Goal: Task Accomplishment & Management: Manage account settings

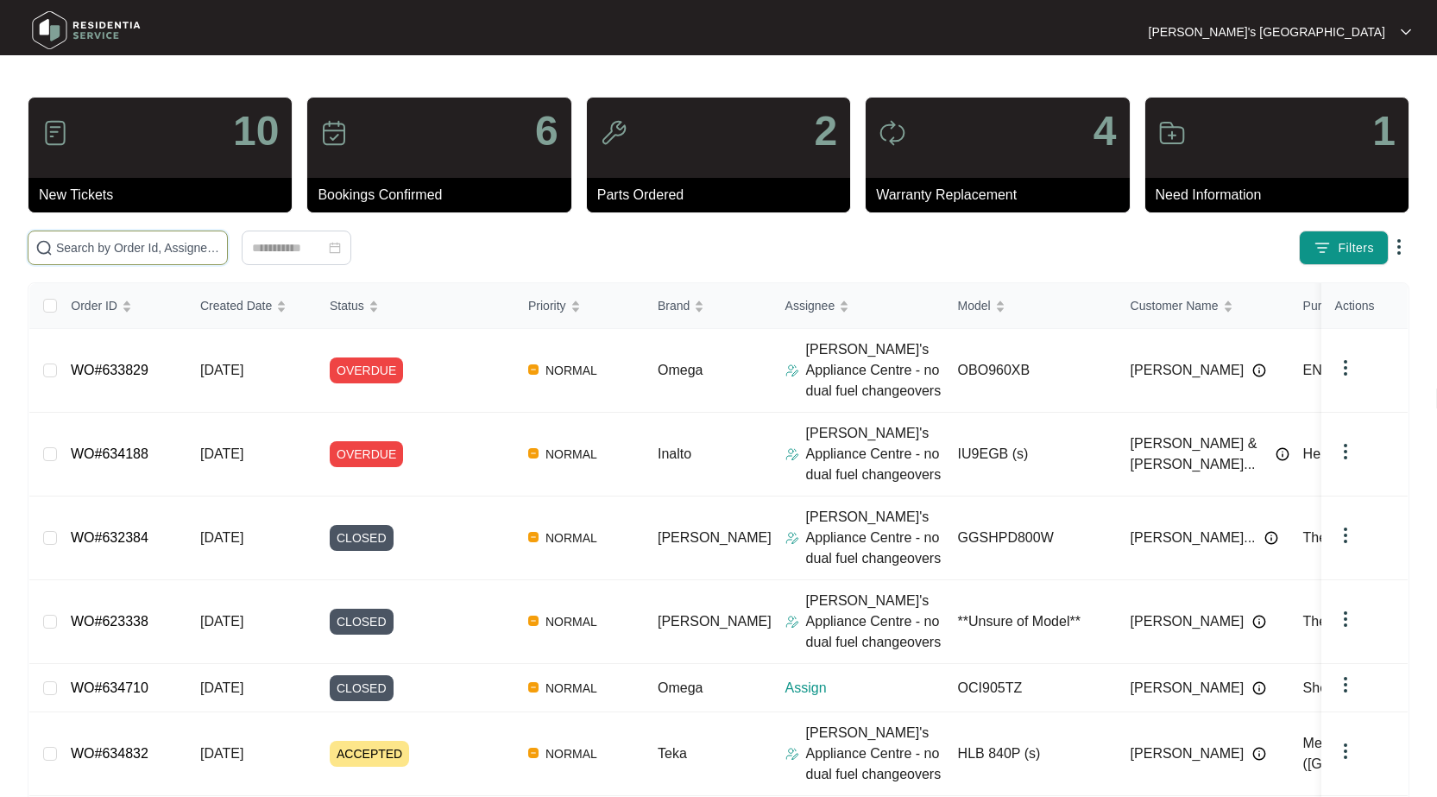
click at [171, 251] on input "text" at bounding box center [138, 247] width 164 height 19
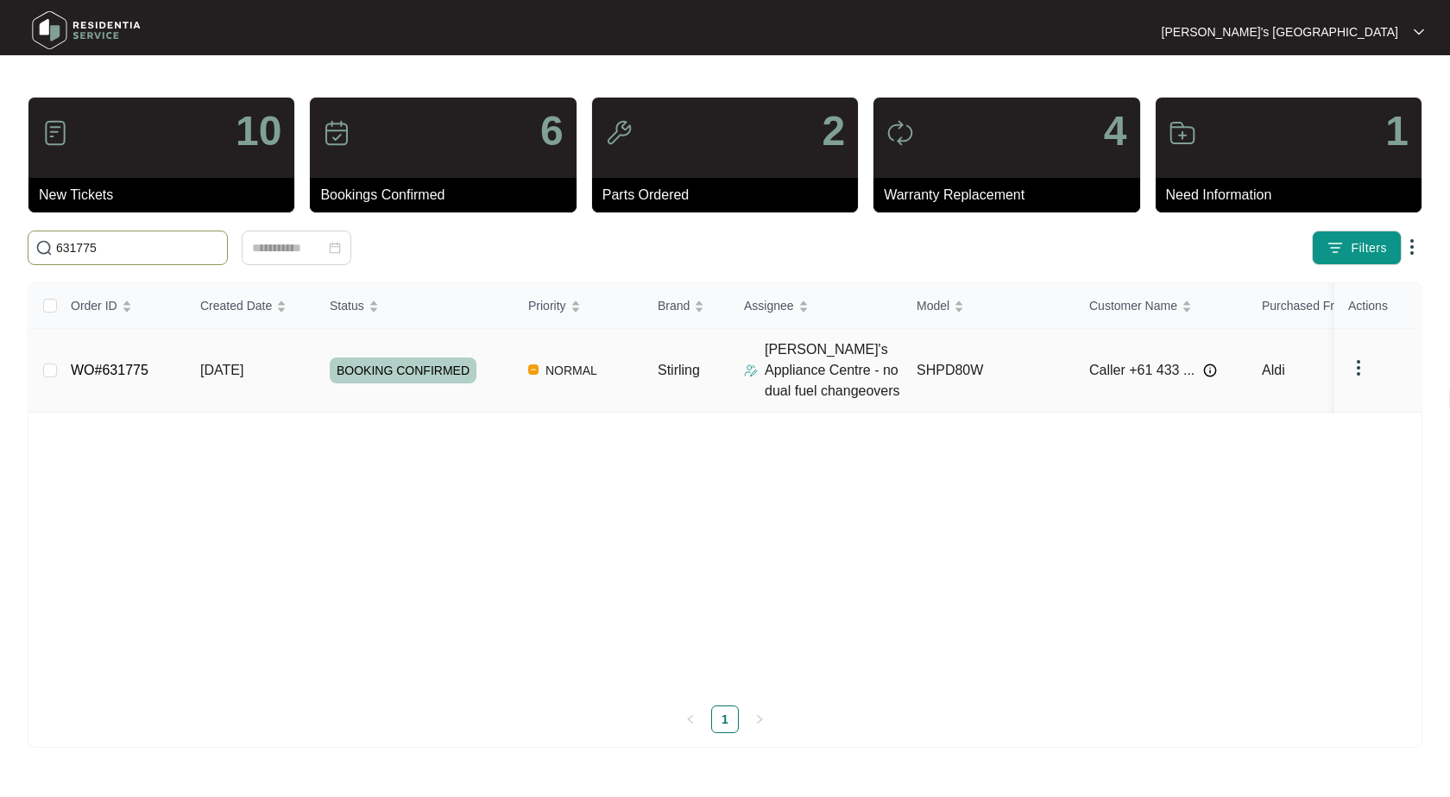
type input "631775"
click at [129, 375] on link "WO#631775" at bounding box center [110, 370] width 78 height 15
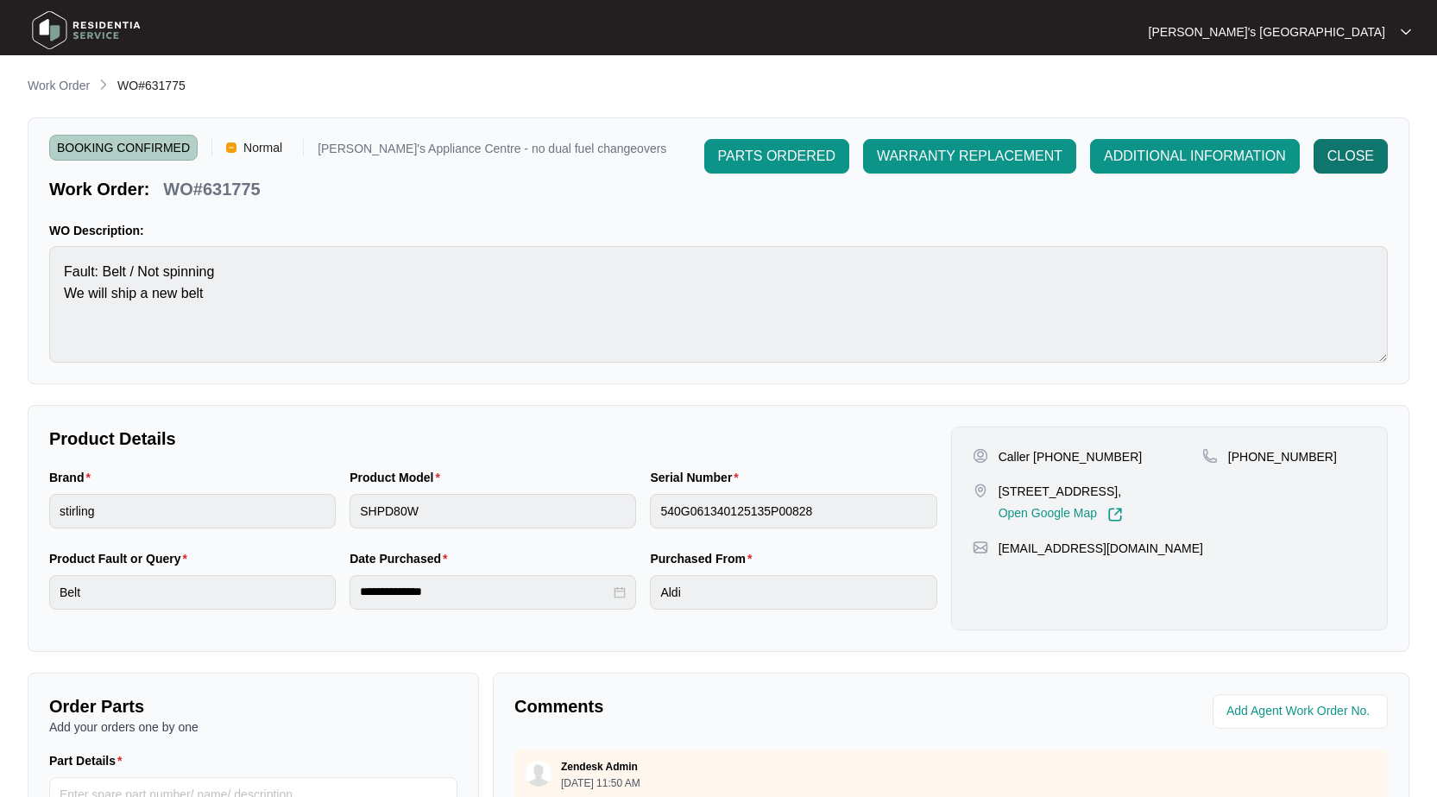
click at [1341, 155] on span "CLOSE" at bounding box center [1351, 156] width 47 height 21
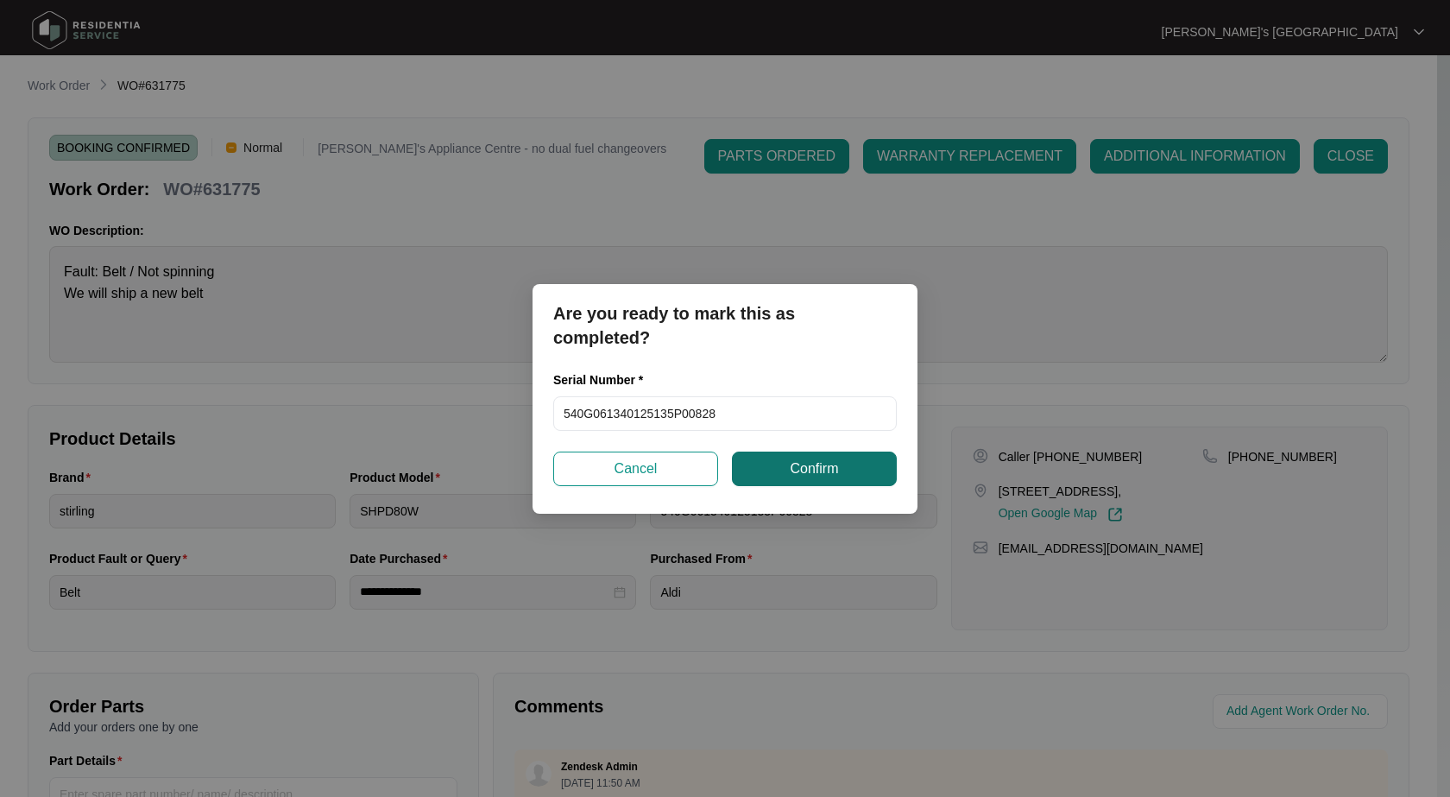
click at [823, 472] on span "Confirm" at bounding box center [814, 468] width 48 height 21
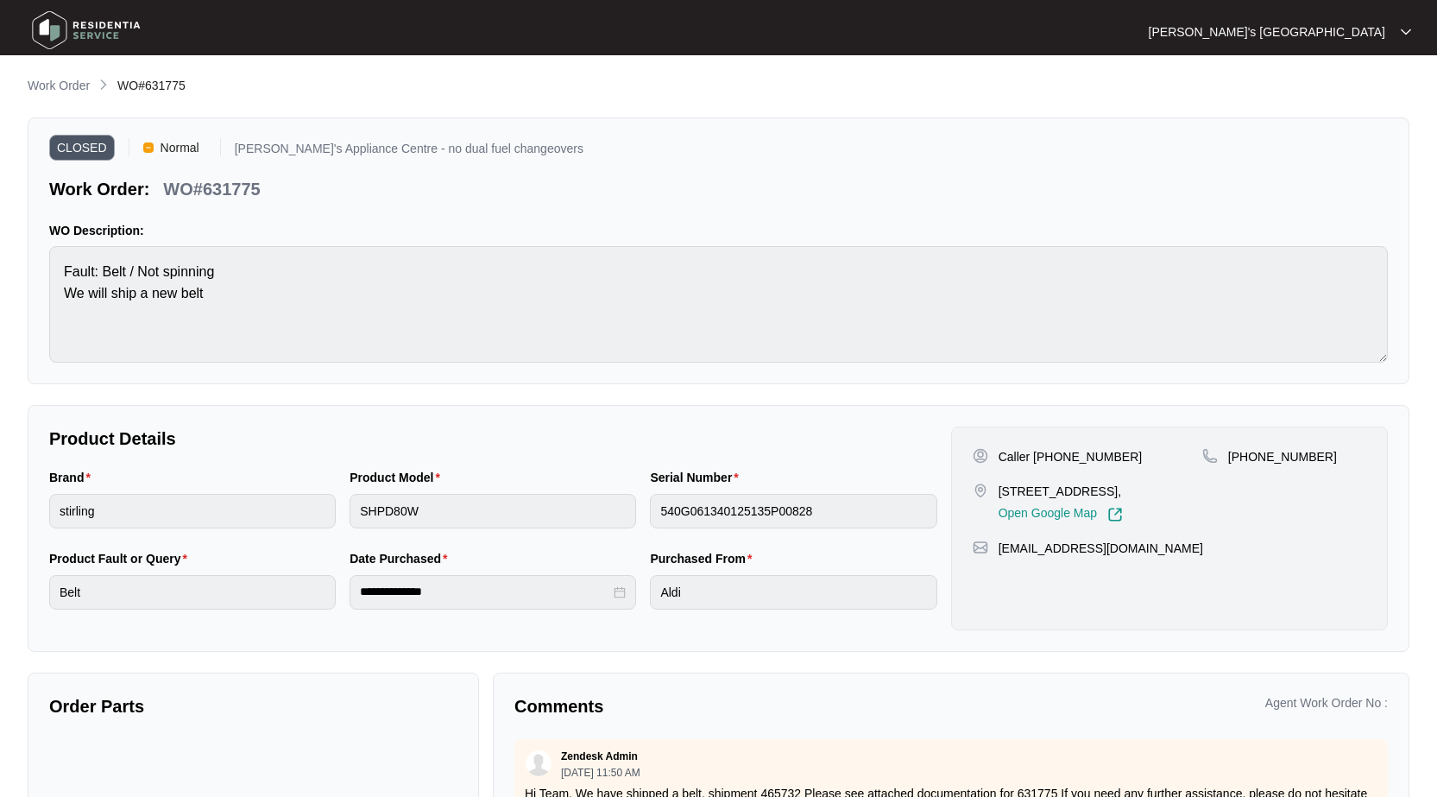
click at [80, 92] on p "Work Order" at bounding box center [59, 85] width 62 height 17
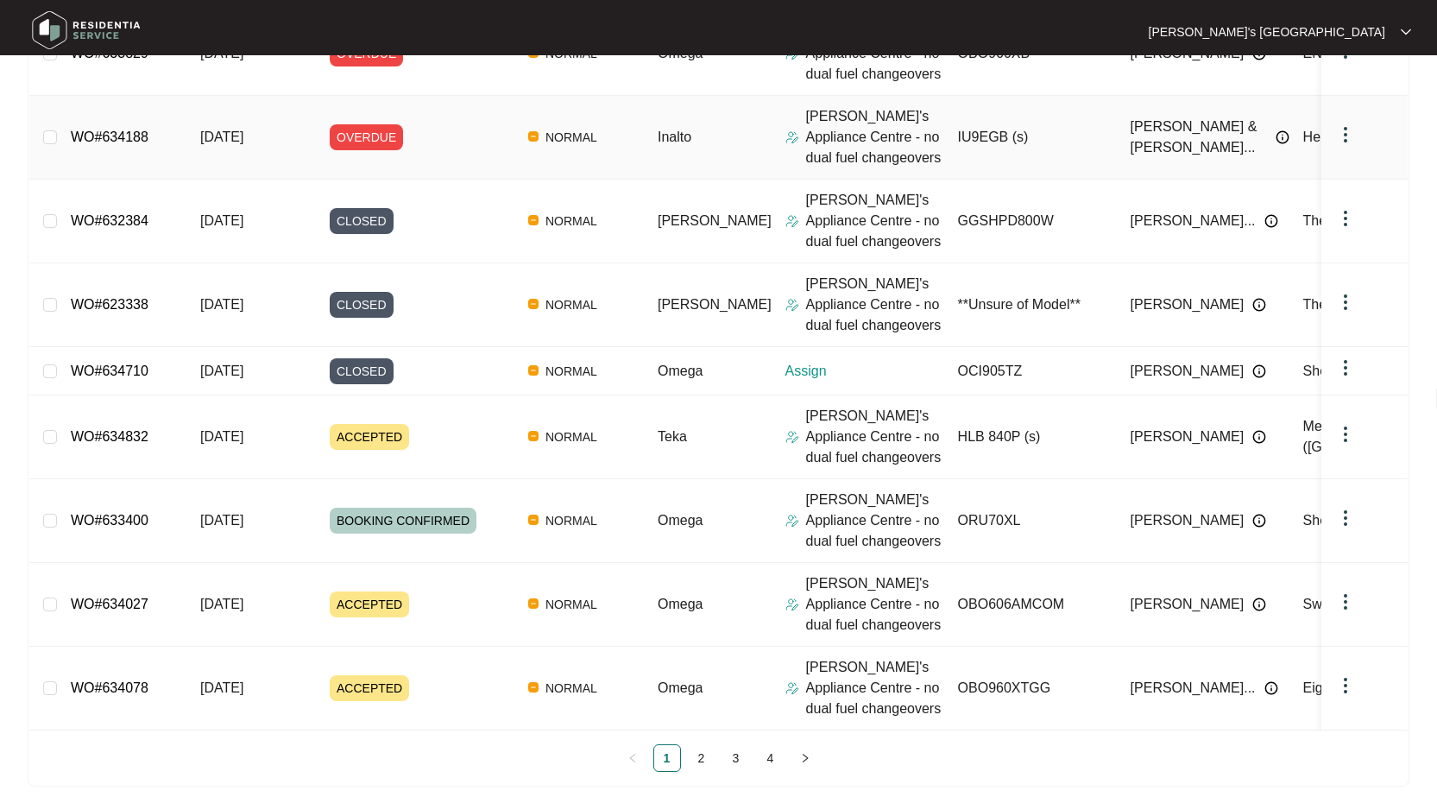
scroll to position [430, 0]
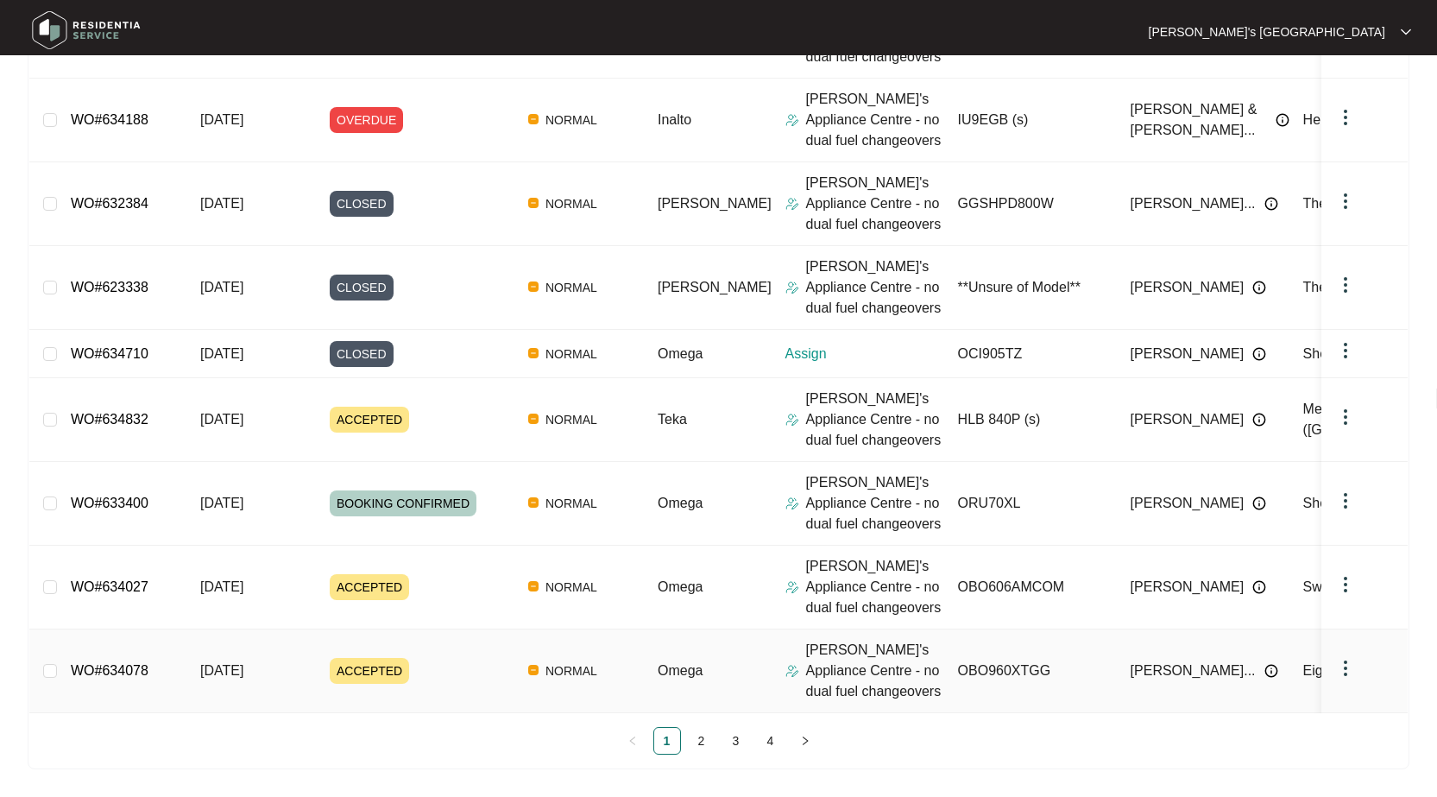
click at [129, 663] on link "WO#634078" at bounding box center [110, 670] width 78 height 15
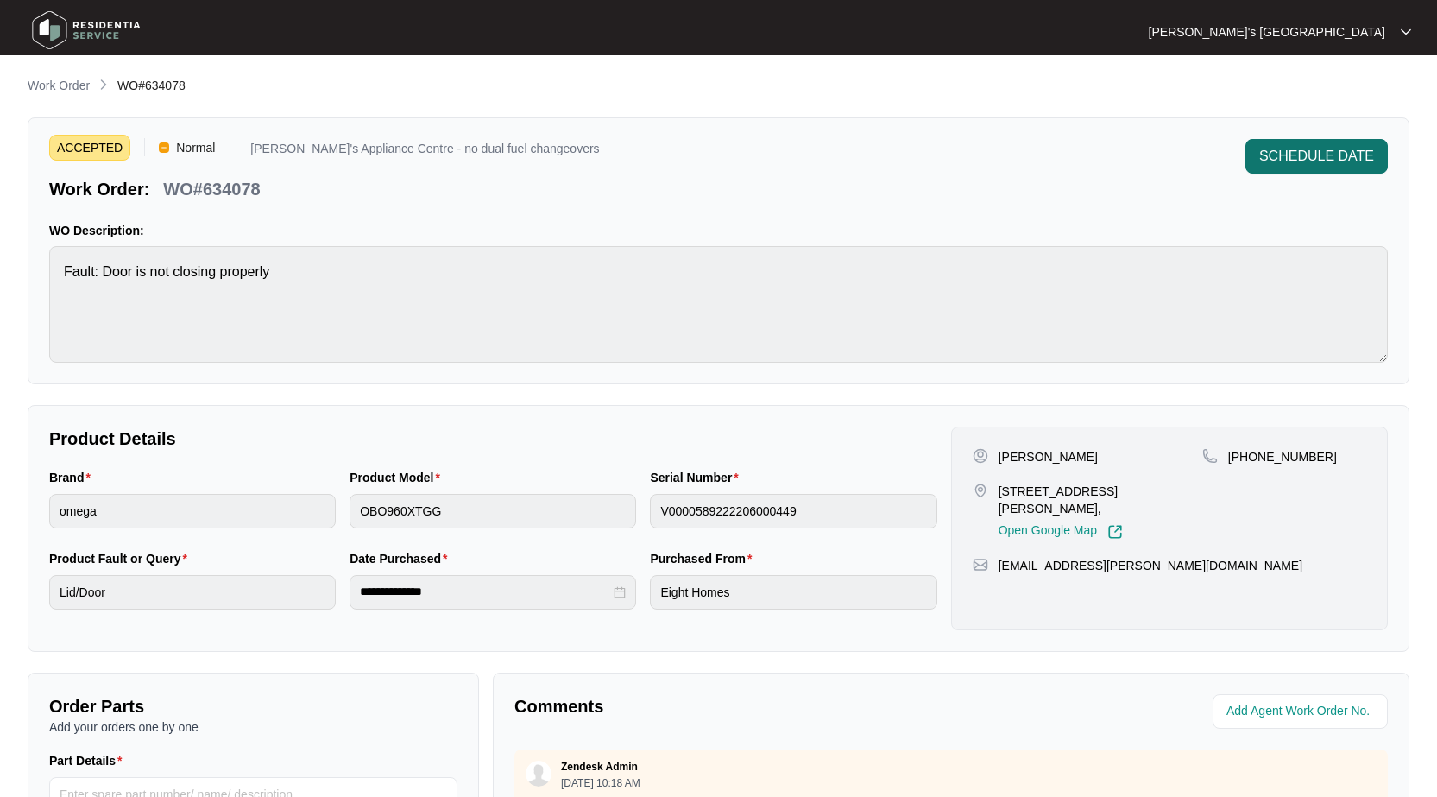
click at [1290, 161] on span "SCHEDULE DATE" at bounding box center [1316, 156] width 115 height 21
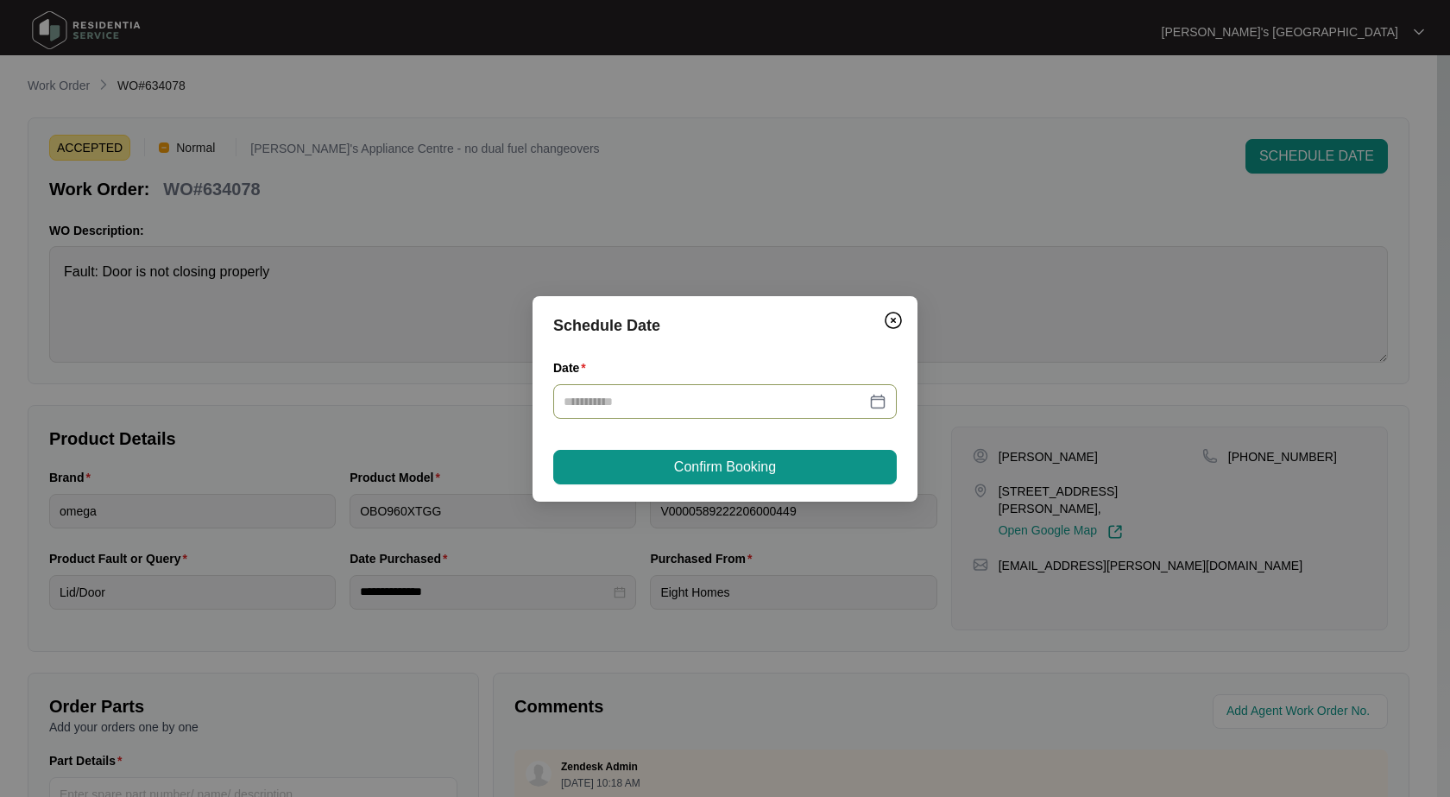
click at [884, 404] on div at bounding box center [725, 401] width 323 height 19
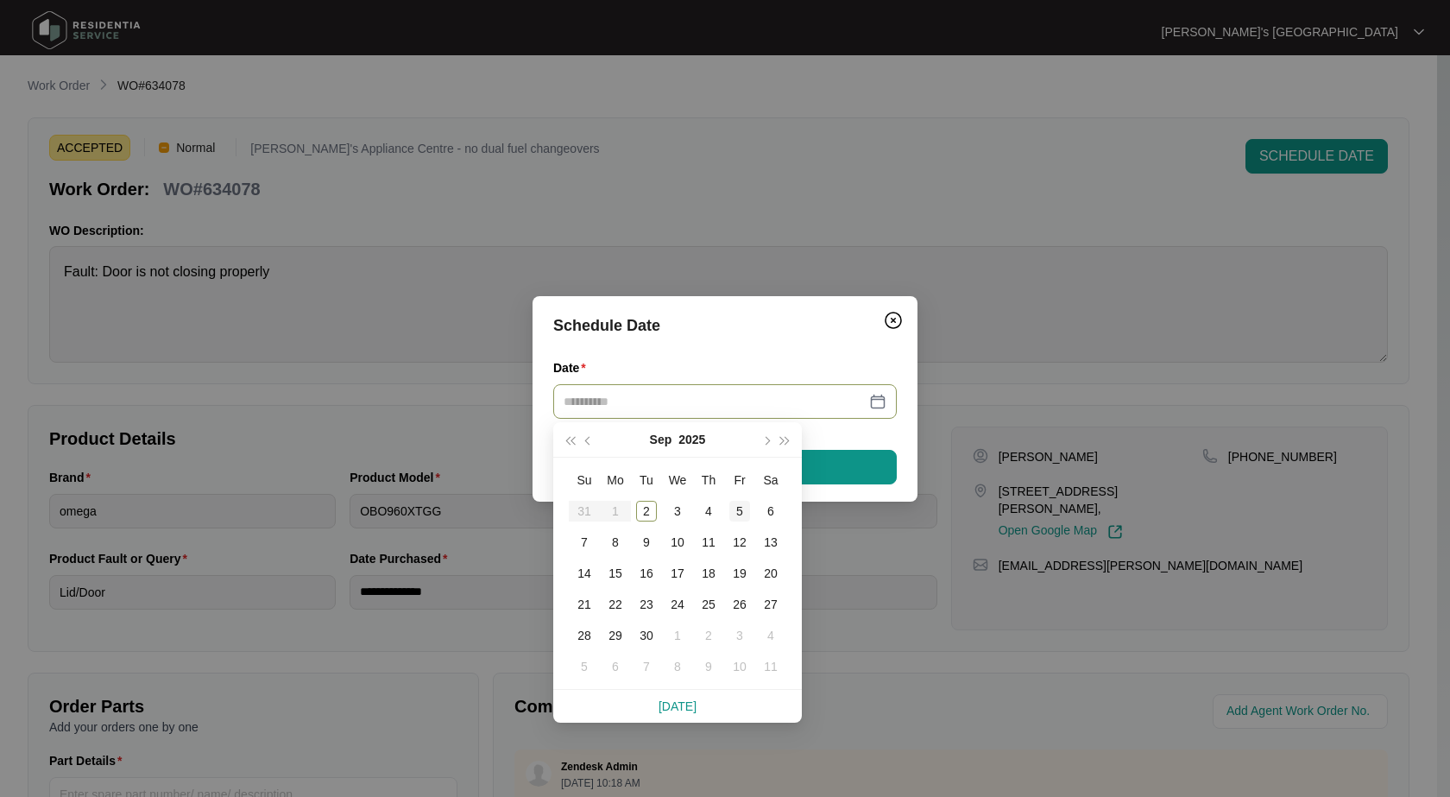
type input "**********"
click at [737, 509] on div "5" at bounding box center [739, 511] width 21 height 21
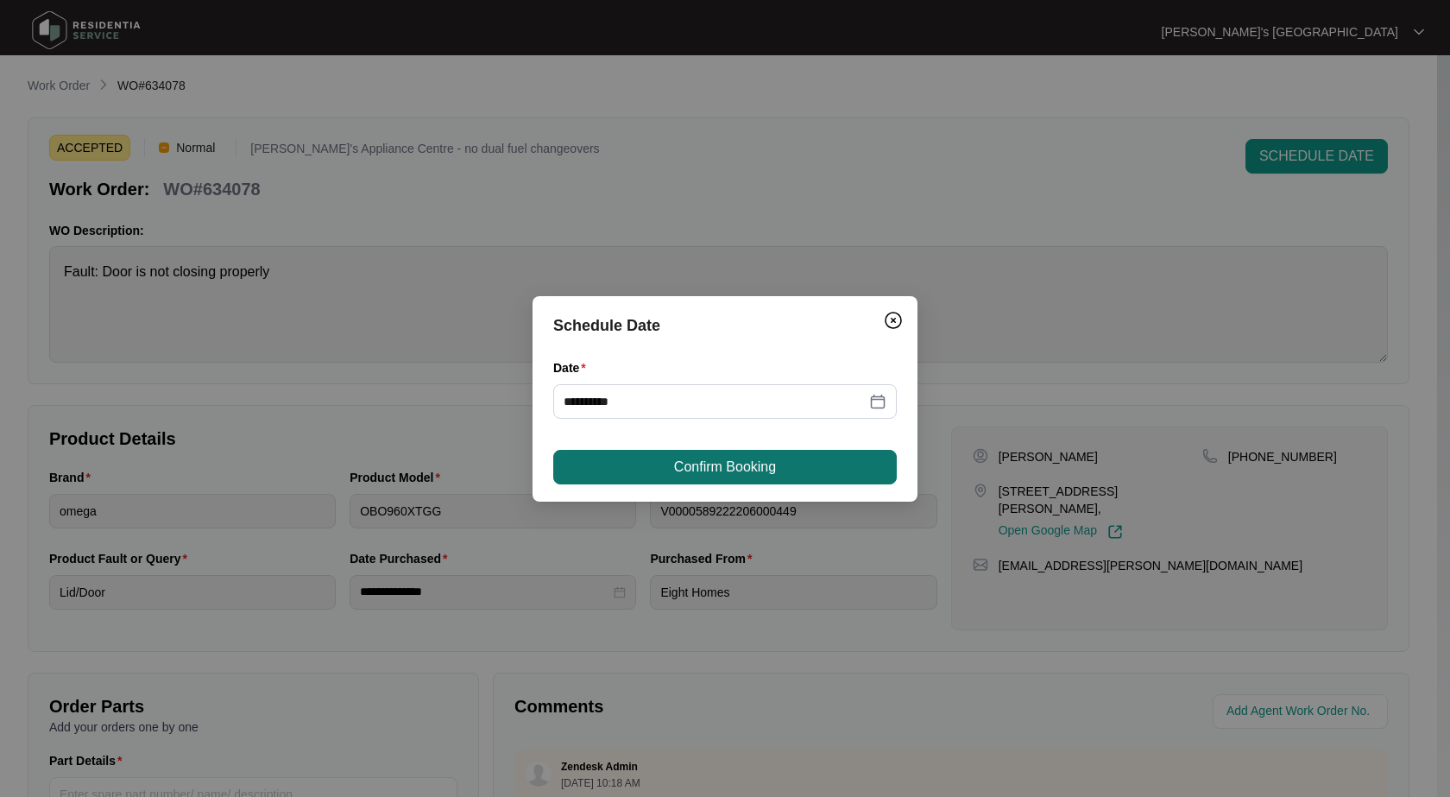
click at [771, 464] on span "Confirm Booking" at bounding box center [725, 467] width 102 height 21
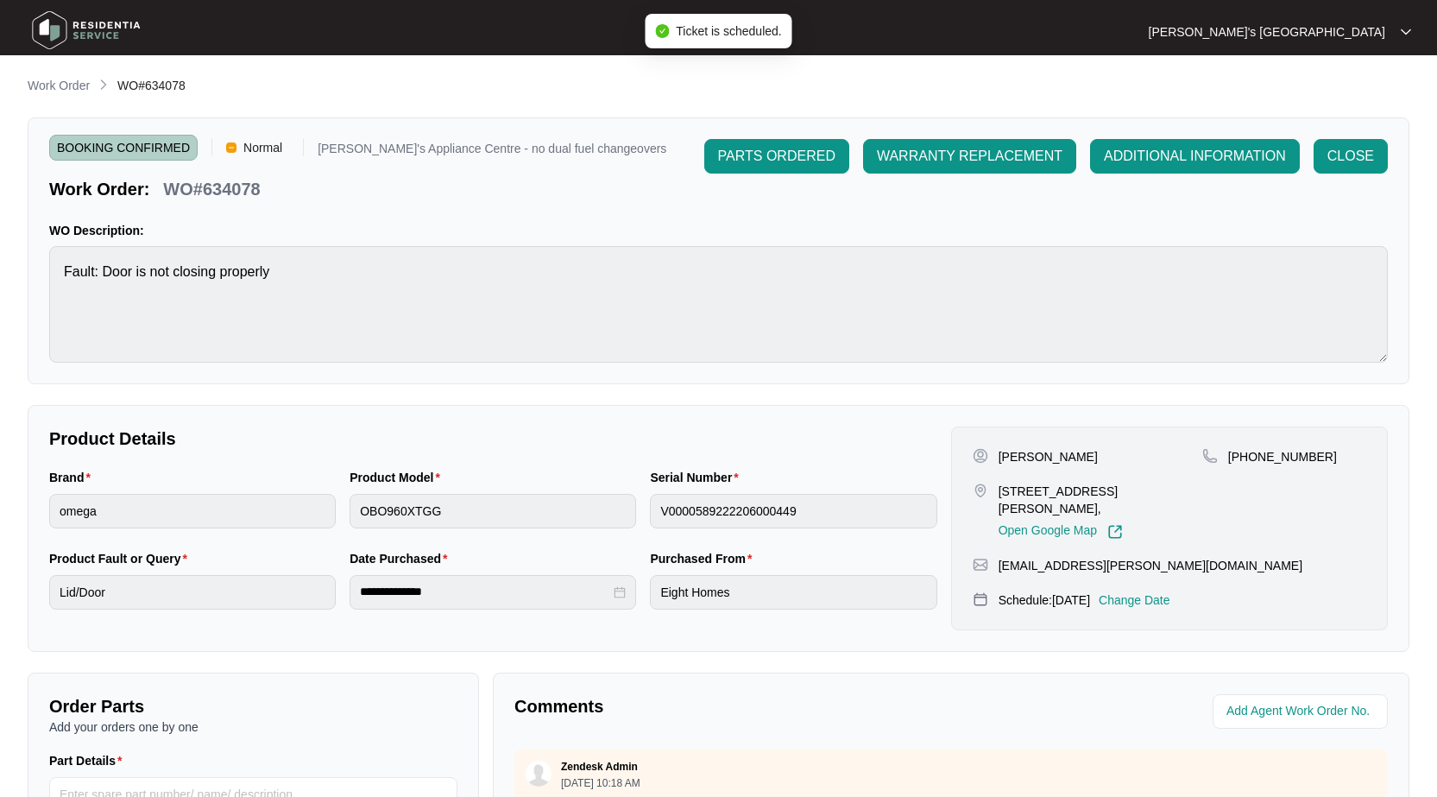
click at [80, 84] on p "Work Order" at bounding box center [59, 85] width 62 height 17
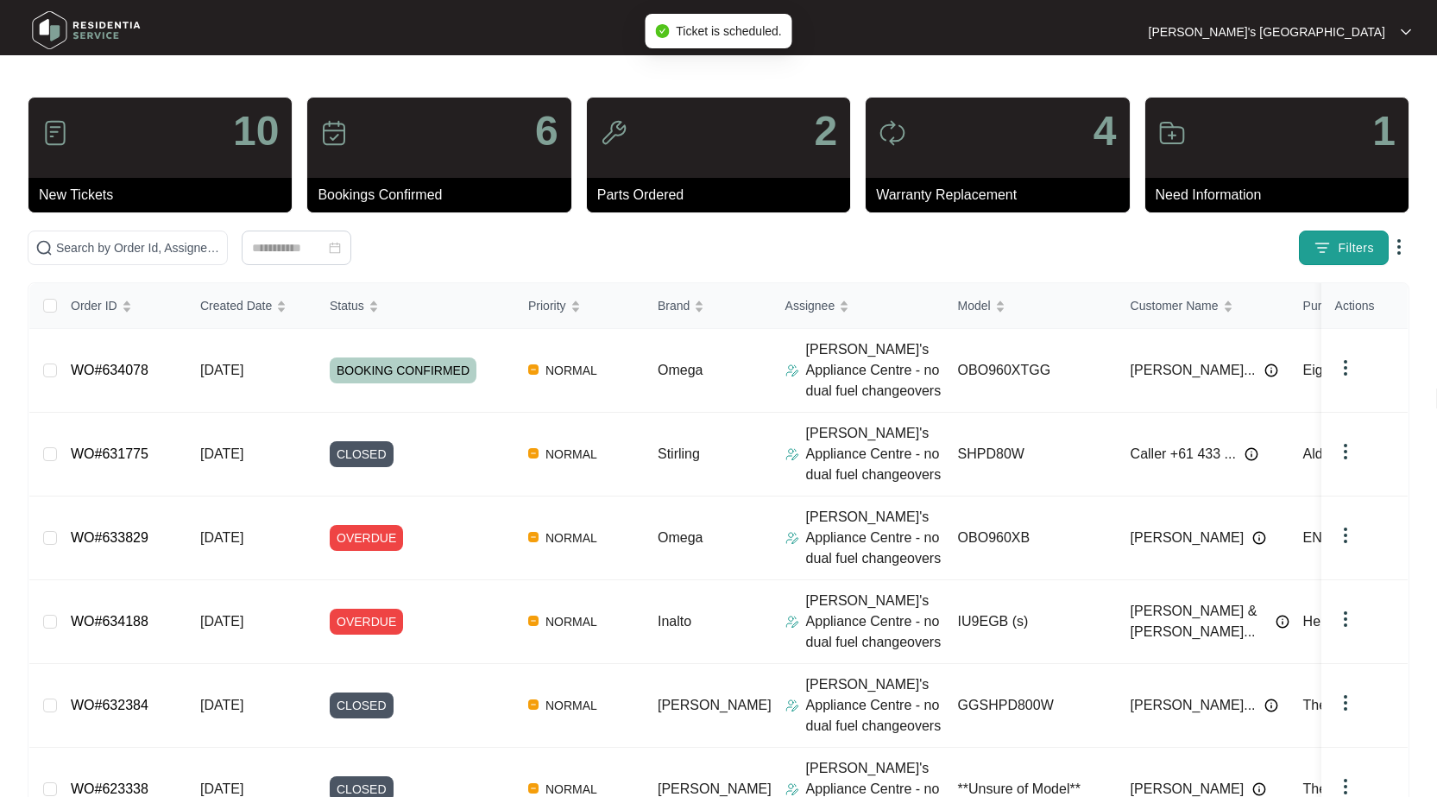
click at [1332, 233] on button "Filters" at bounding box center [1344, 247] width 90 height 35
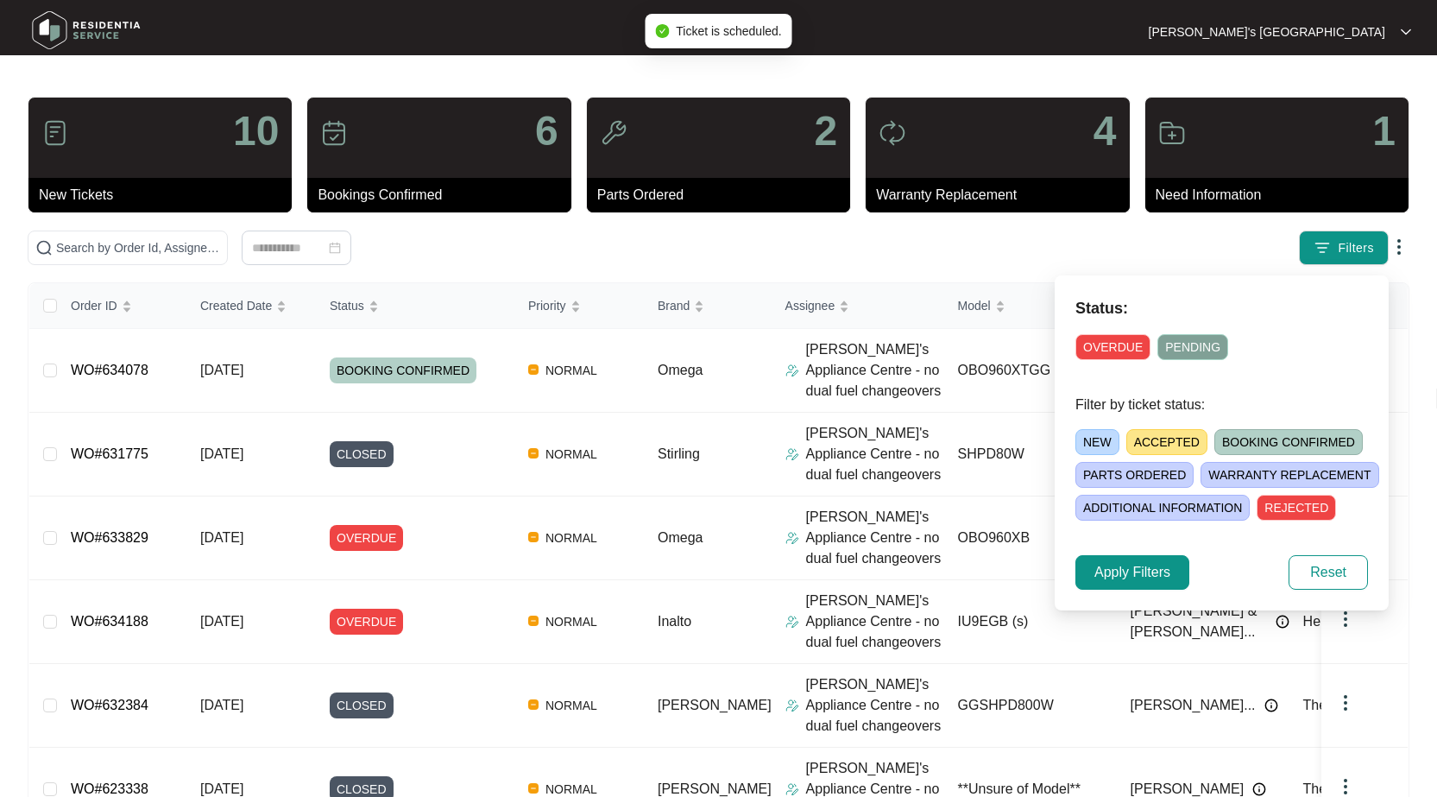
click at [1168, 432] on span "ACCEPTED" at bounding box center [1166, 442] width 81 height 26
click at [1137, 566] on span "Apply Filters" at bounding box center [1133, 572] width 76 height 21
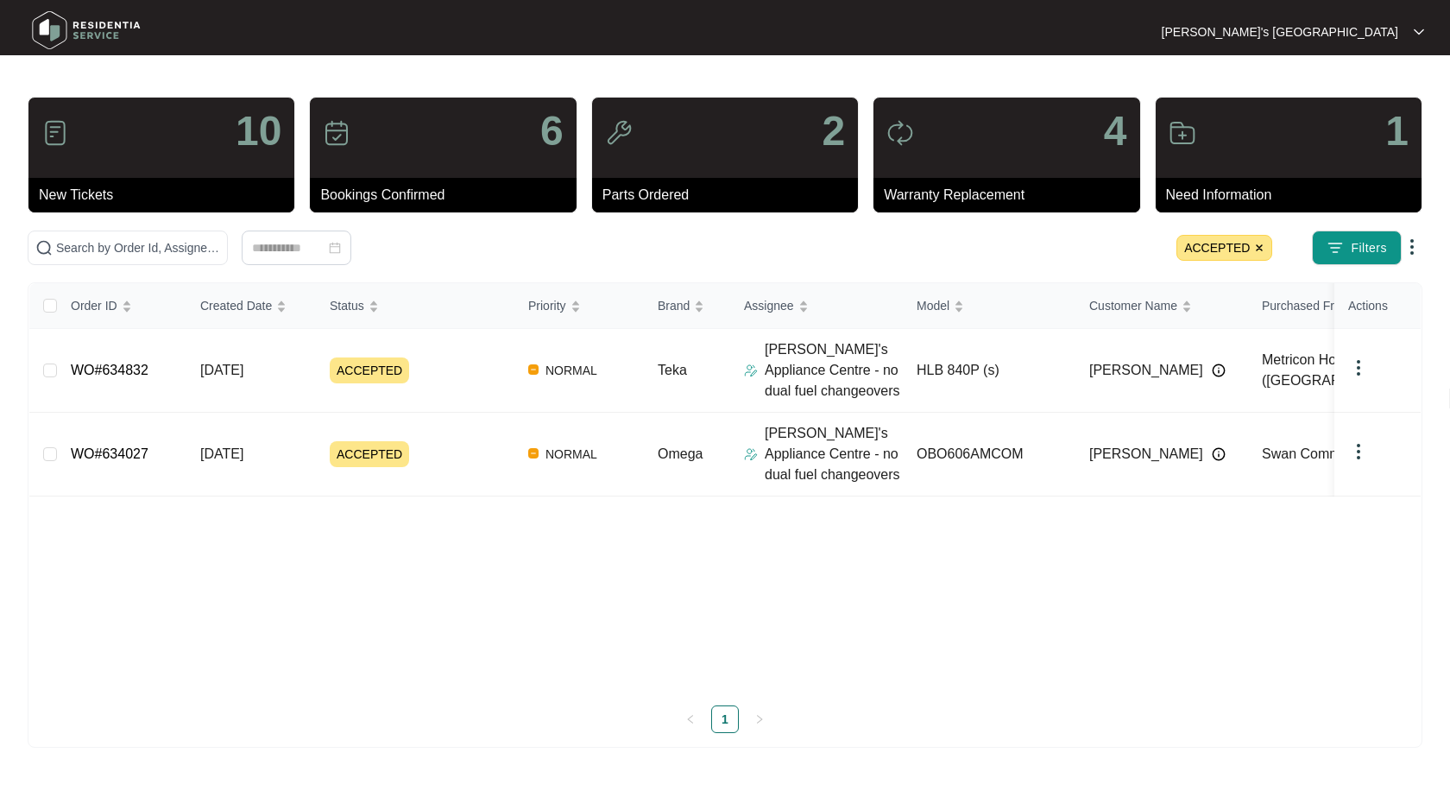
click at [1260, 252] on img at bounding box center [1259, 248] width 10 height 10
